Goal: Register for event/course

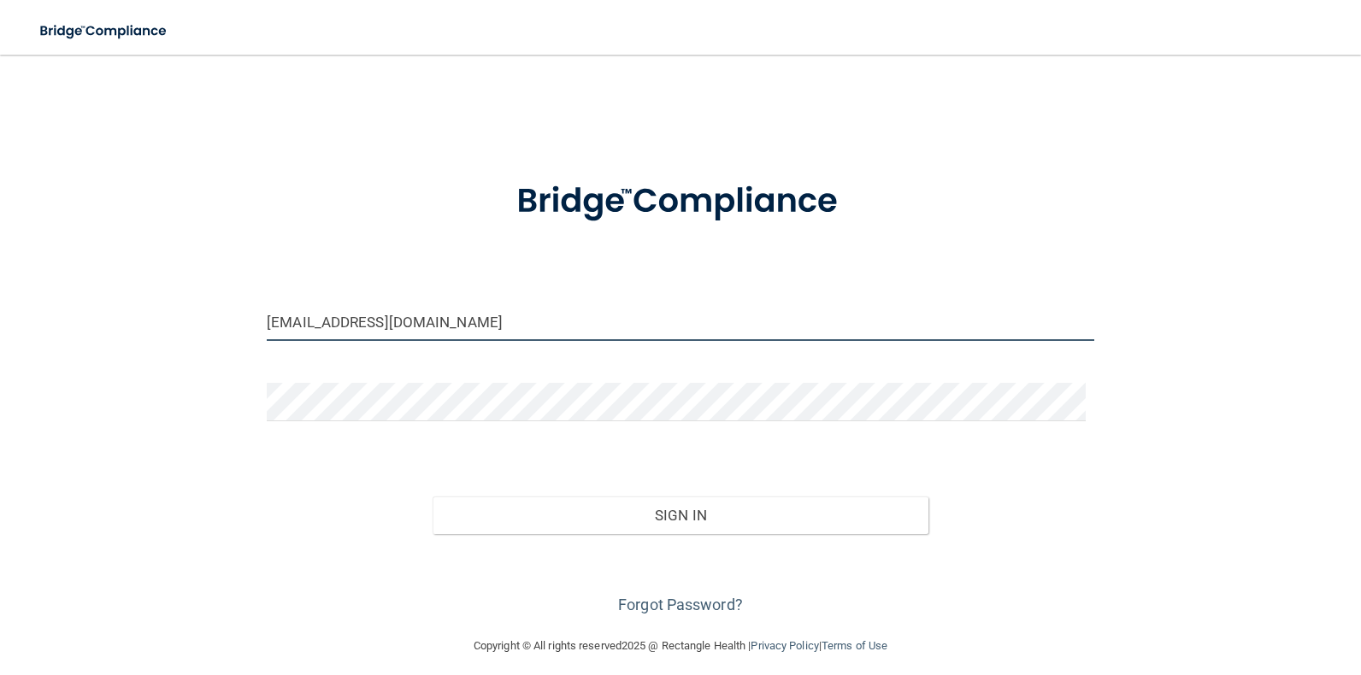
drag, startPoint x: 426, startPoint y: 323, endPoint x: 169, endPoint y: 289, distance: 258.7
click at [137, 326] on div "[EMAIL_ADDRESS][DOMAIN_NAME] Invalid email/password. You don't have permission …" at bounding box center [680, 345] width 1292 height 547
type input "[EMAIL_ADDRESS][DOMAIN_NAME]"
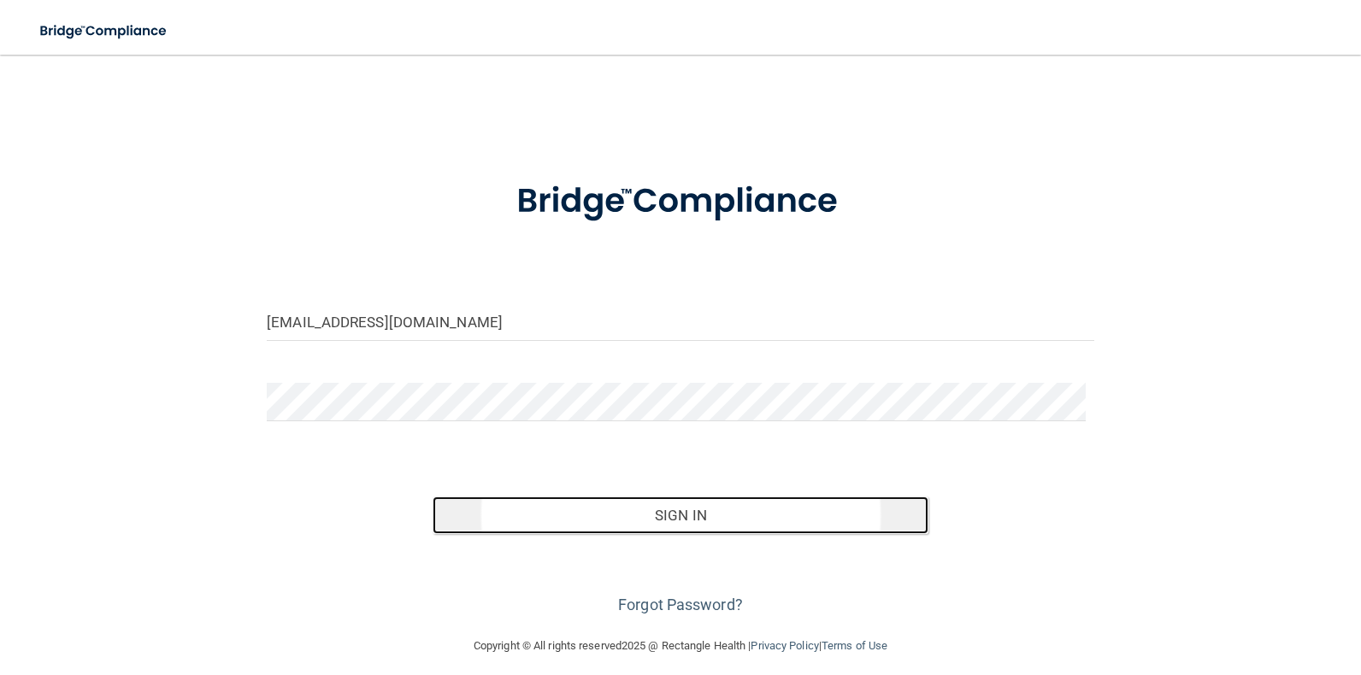
click at [723, 532] on button "Sign In" at bounding box center [680, 516] width 497 height 38
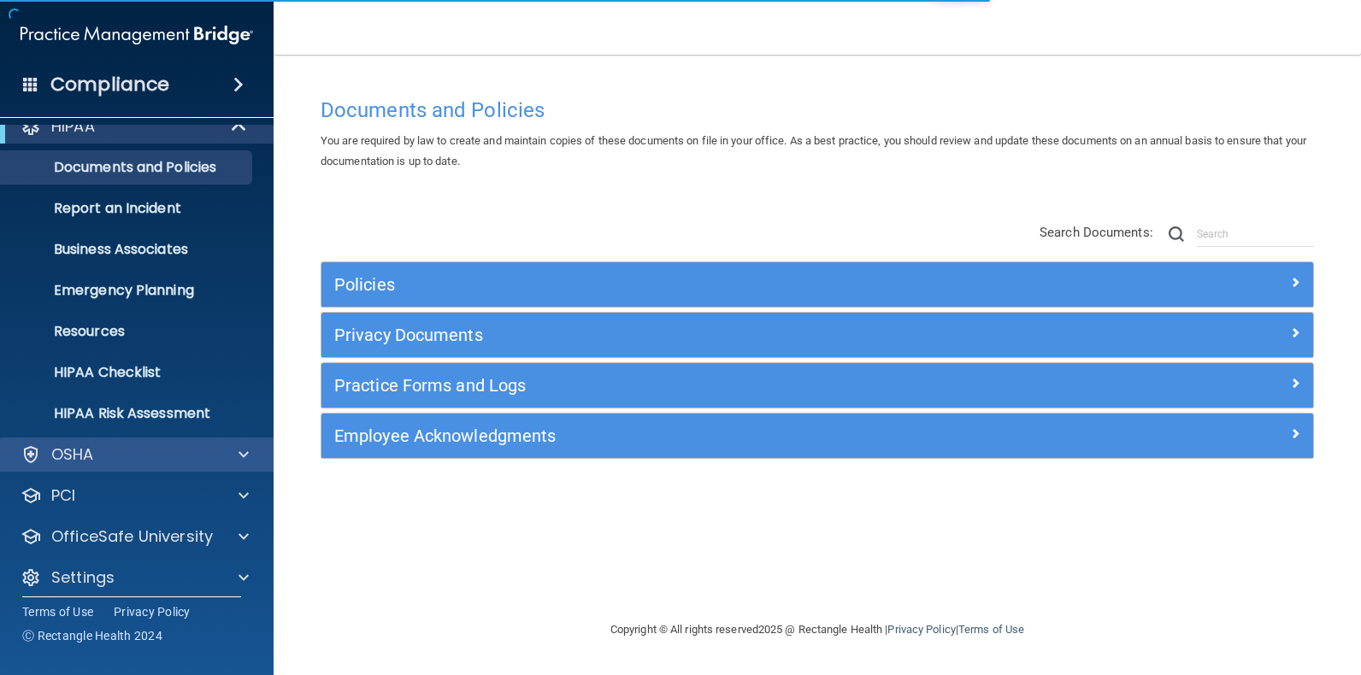
scroll to position [34, 0]
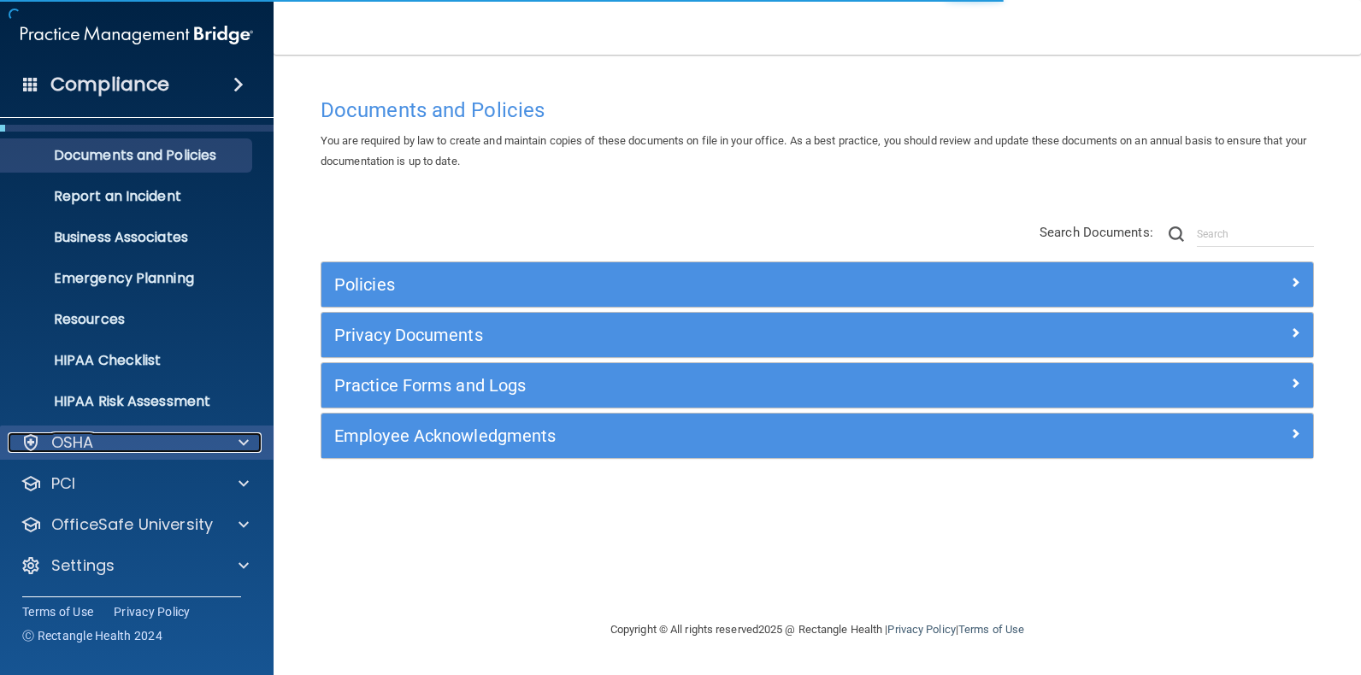
click at [135, 440] on div "OSHA" at bounding box center [114, 442] width 212 height 21
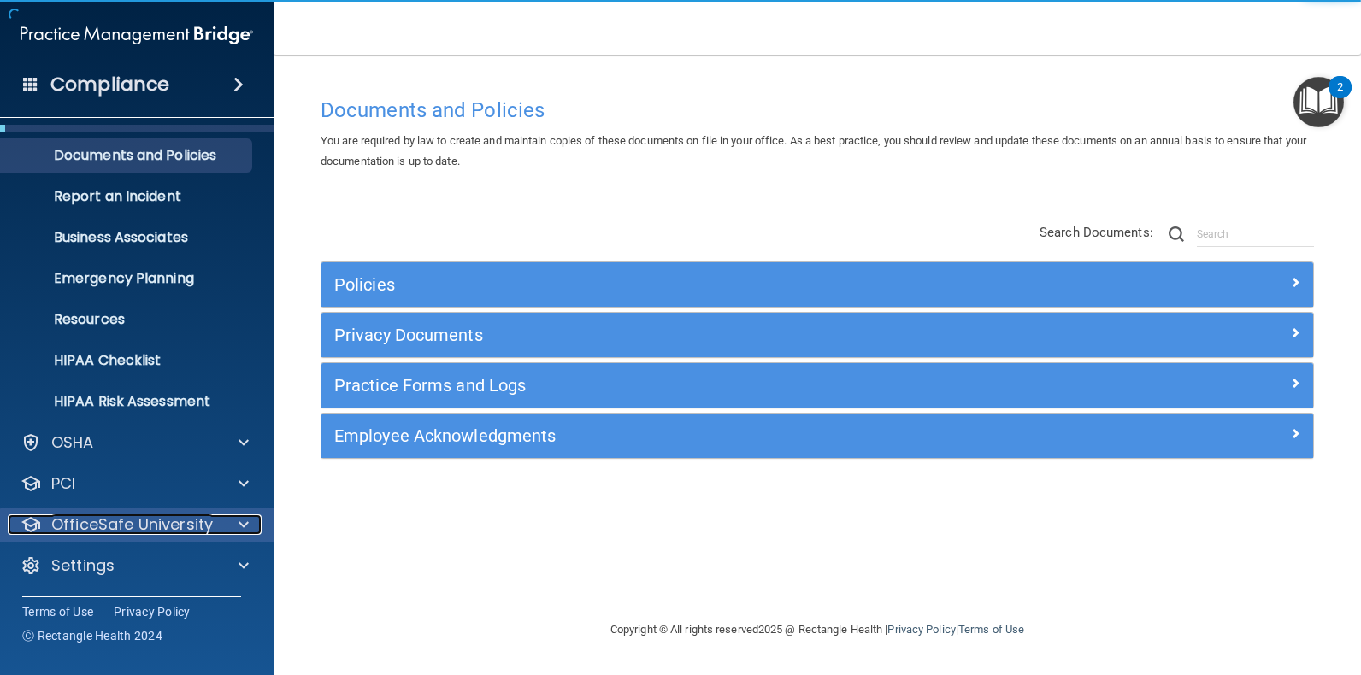
click at [222, 521] on div at bounding box center [241, 524] width 43 height 21
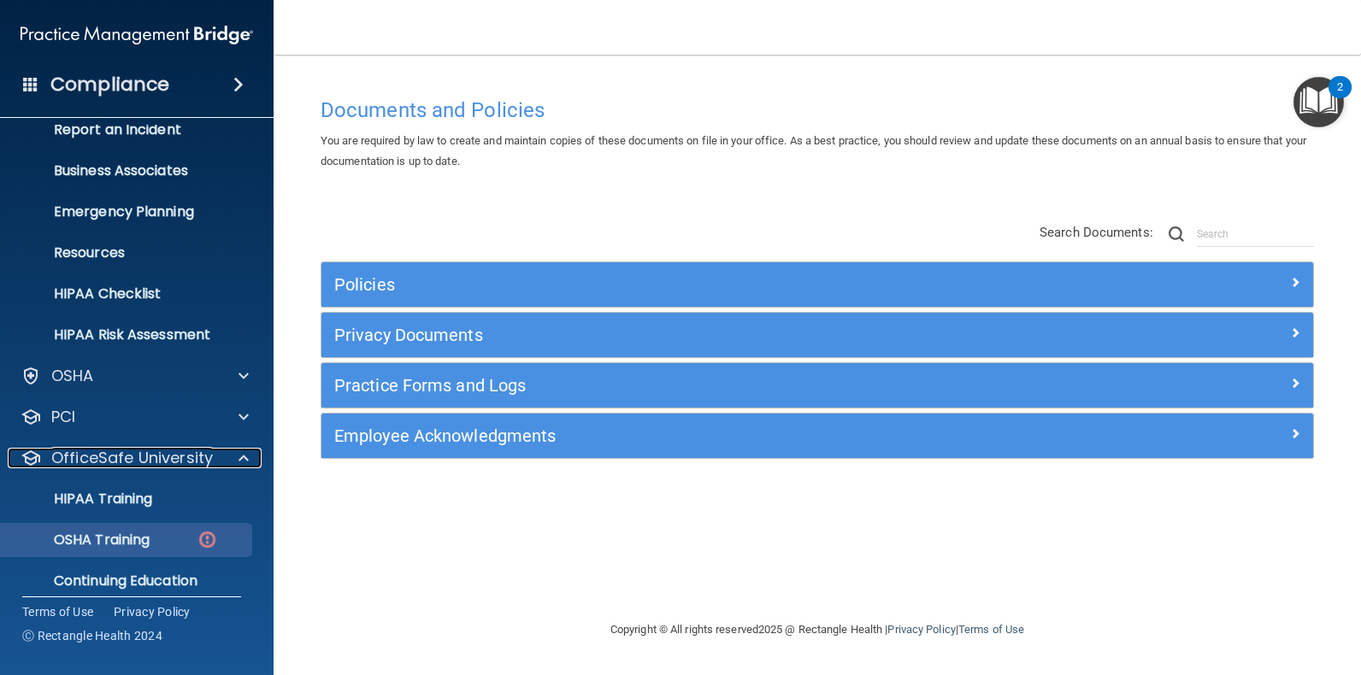
scroll to position [157, 0]
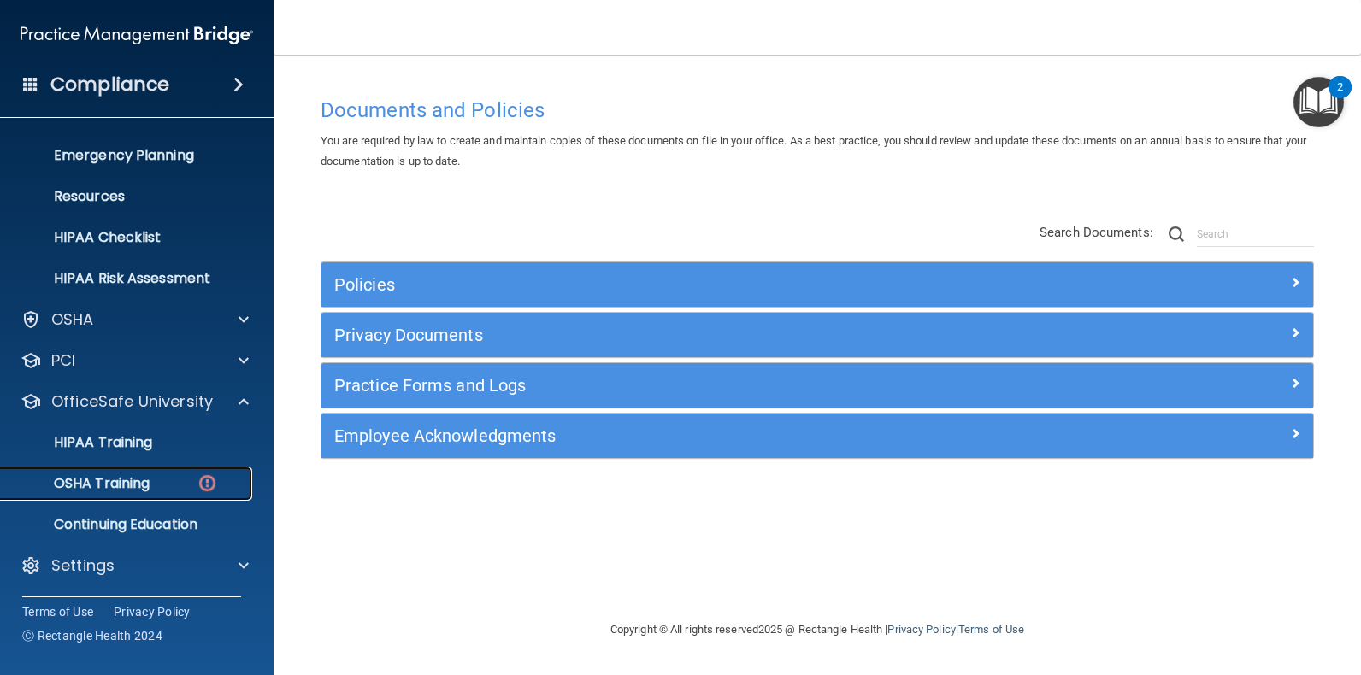
click at [134, 485] on p "OSHA Training" at bounding box center [80, 483] width 138 height 17
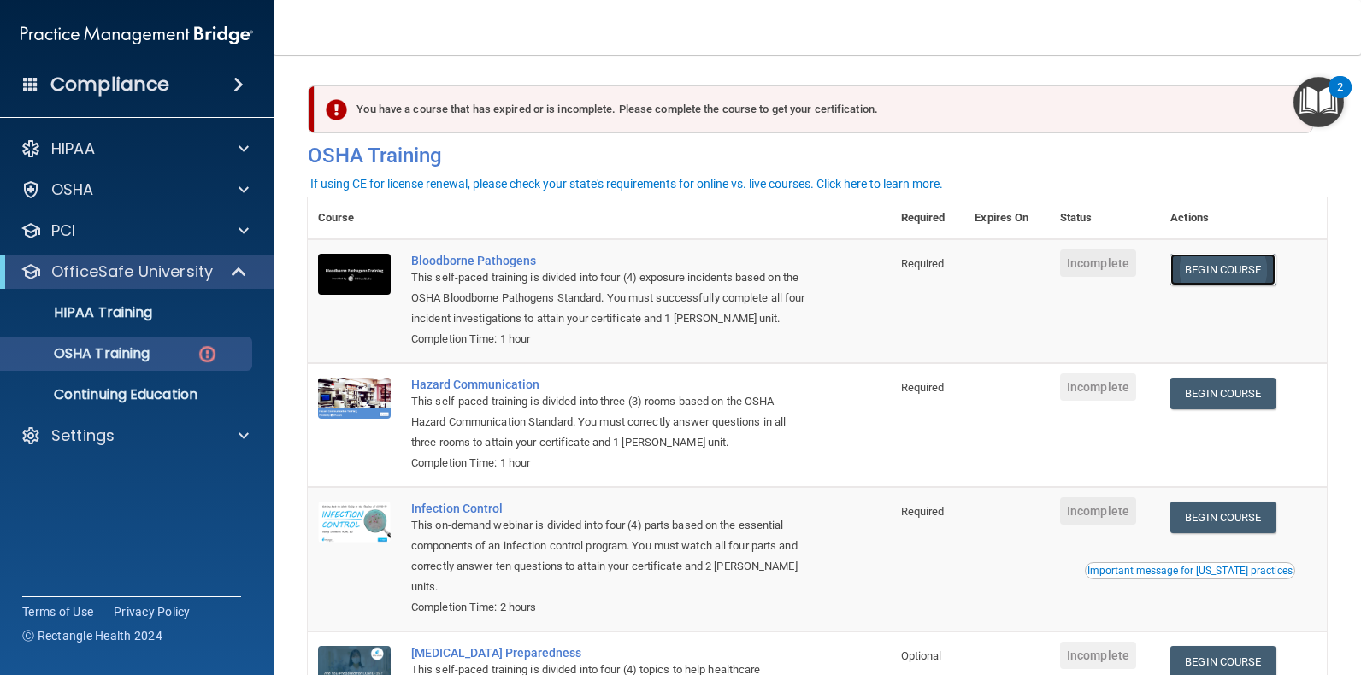
click at [1197, 276] on link "Begin Course" at bounding box center [1222, 270] width 104 height 32
click at [802, 56] on main "You have a course that has expired or is incomplete. Please complete the course…" at bounding box center [816, 365] width 1087 height 620
